Goal: Transaction & Acquisition: Obtain resource

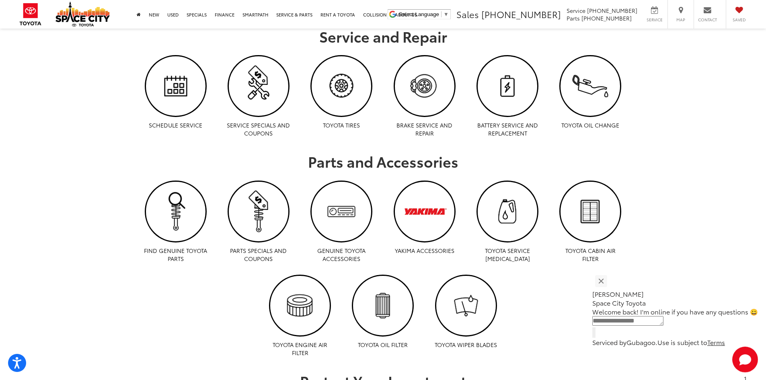
scroll to position [443, 0]
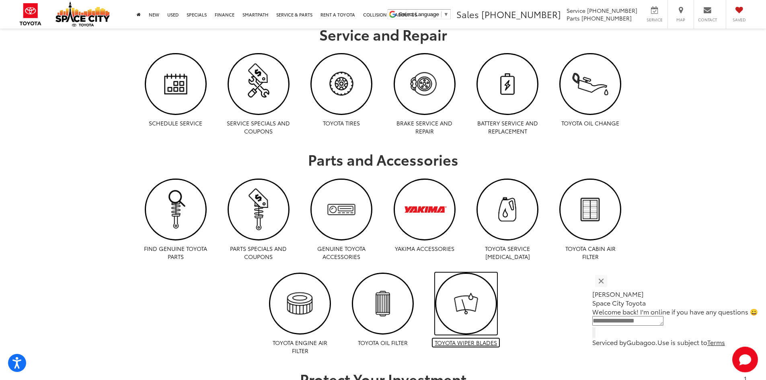
click at [457, 301] on img "Toyota Wiper Blades | Space City Toyota in Humble TX" at bounding box center [467, 304] width 60 height 60
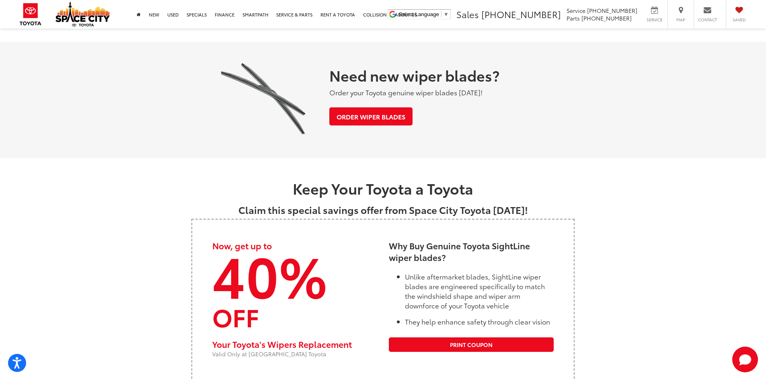
scroll to position [1046, 0]
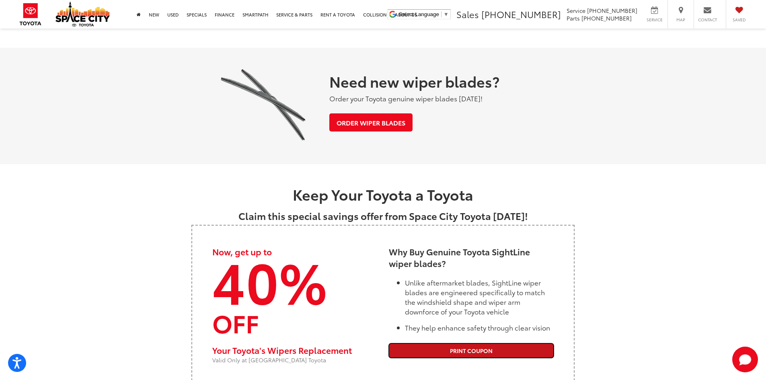
click at [466, 348] on link "Print Coupon" at bounding box center [471, 351] width 165 height 14
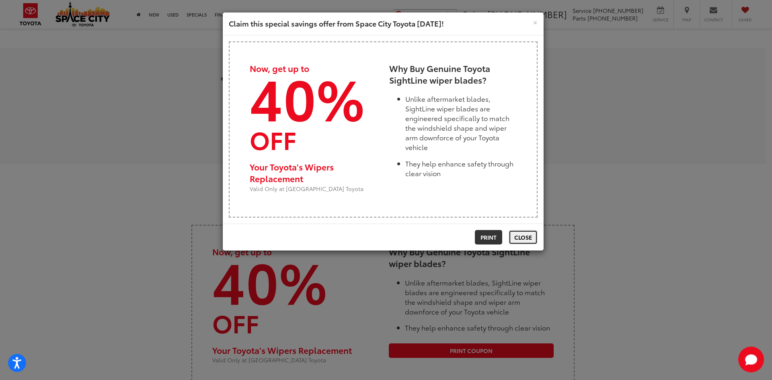
click at [524, 239] on button "Close" at bounding box center [523, 237] width 29 height 14
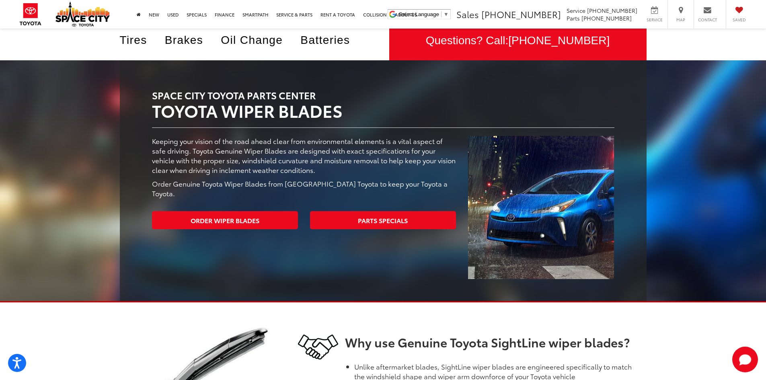
scroll to position [0, 0]
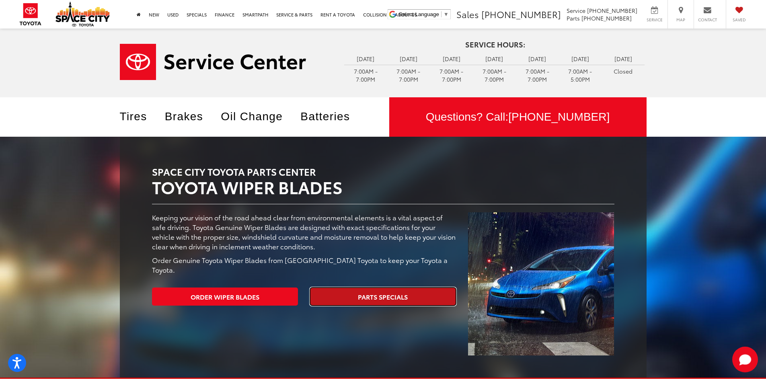
click at [356, 289] on link "Parts Specials" at bounding box center [383, 297] width 146 height 18
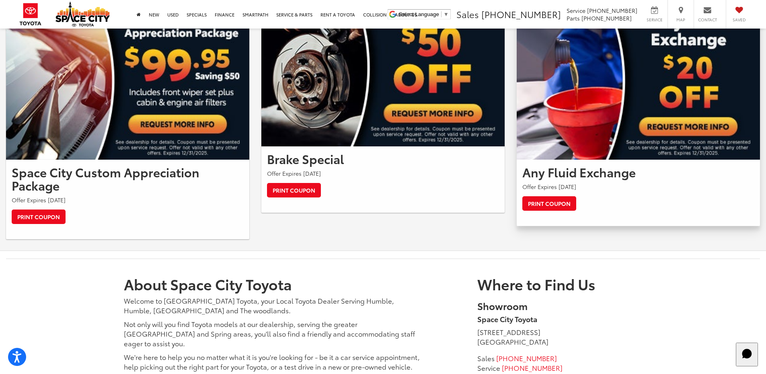
scroll to position [764, 0]
